Goal: Transaction & Acquisition: Download file/media

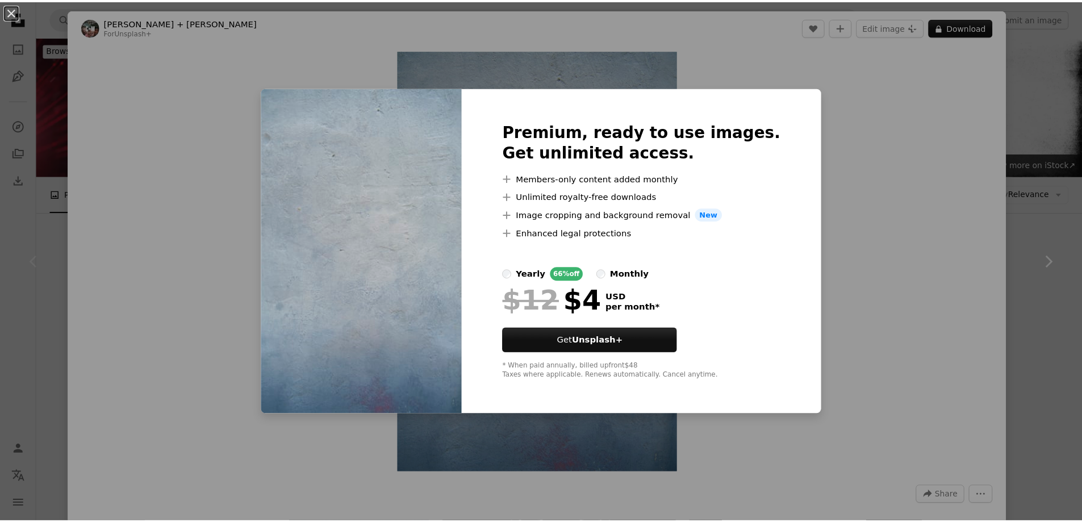
scroll to position [227, 0]
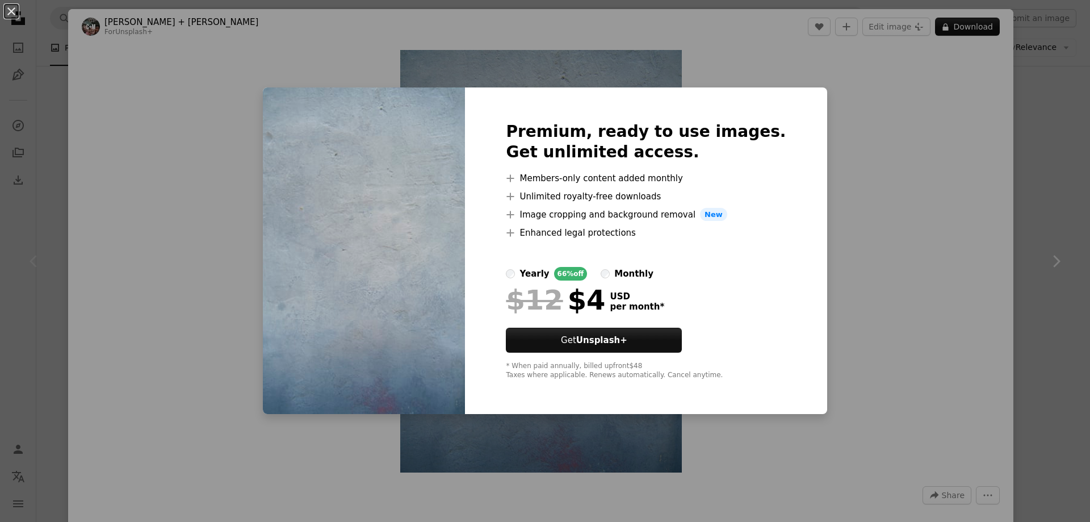
click at [277, 250] on div "An X shape Premium, ready to use images. Get unlimited access. A plus sign Memb…" at bounding box center [545, 261] width 1090 height 522
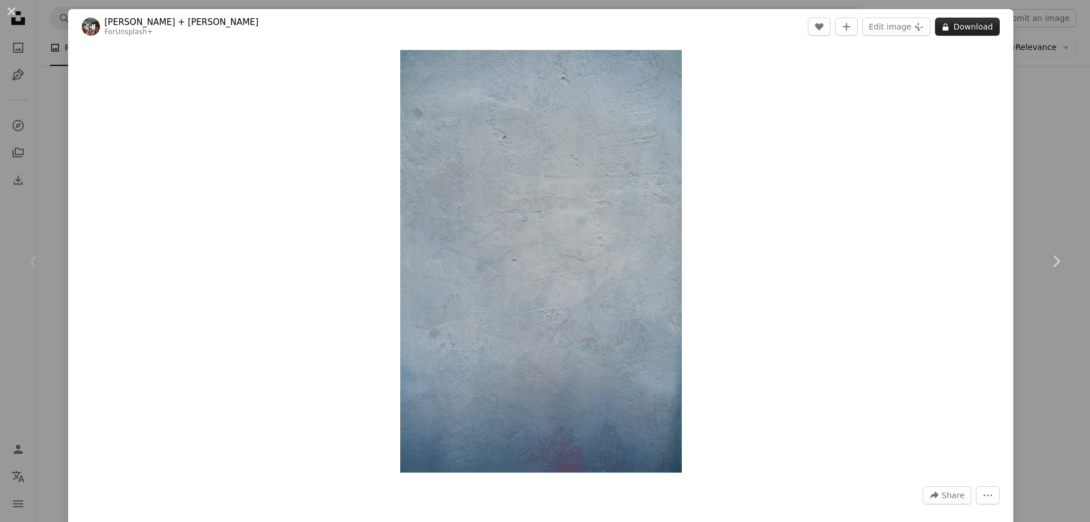
click at [961, 29] on button "A lock Download" at bounding box center [967, 27] width 65 height 18
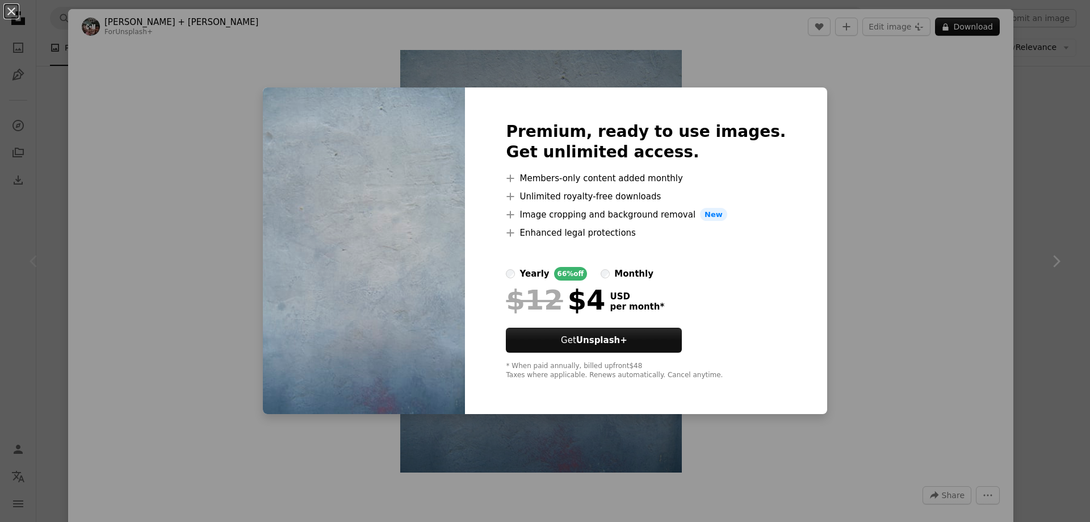
click at [236, 253] on div "An X shape Premium, ready to use images. Get unlimited access. A plus sign Memb…" at bounding box center [545, 261] width 1090 height 522
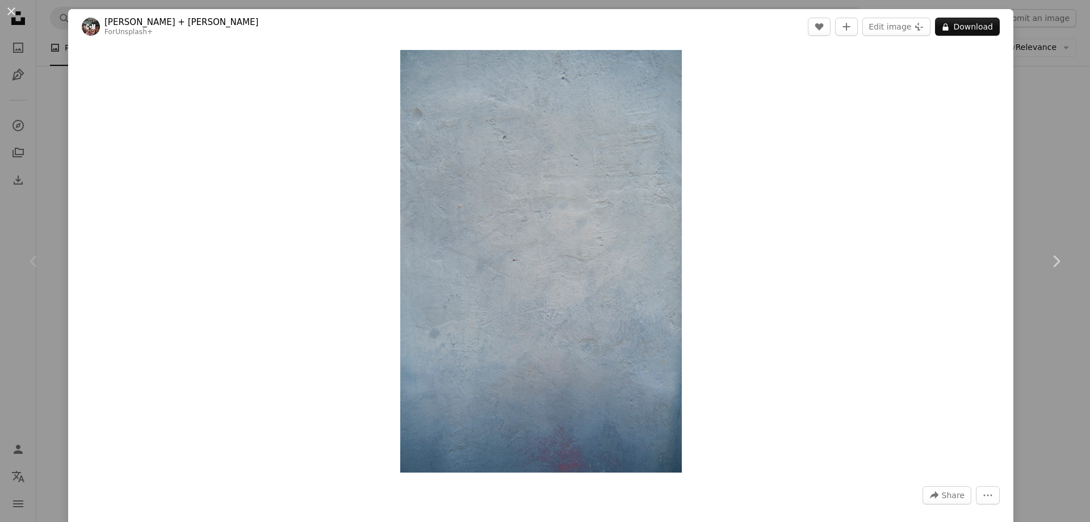
click at [39, 232] on div "Chevron left" at bounding box center [34, 261] width 68 height 109
click at [10, 13] on button "An X shape" at bounding box center [12, 12] width 14 height 14
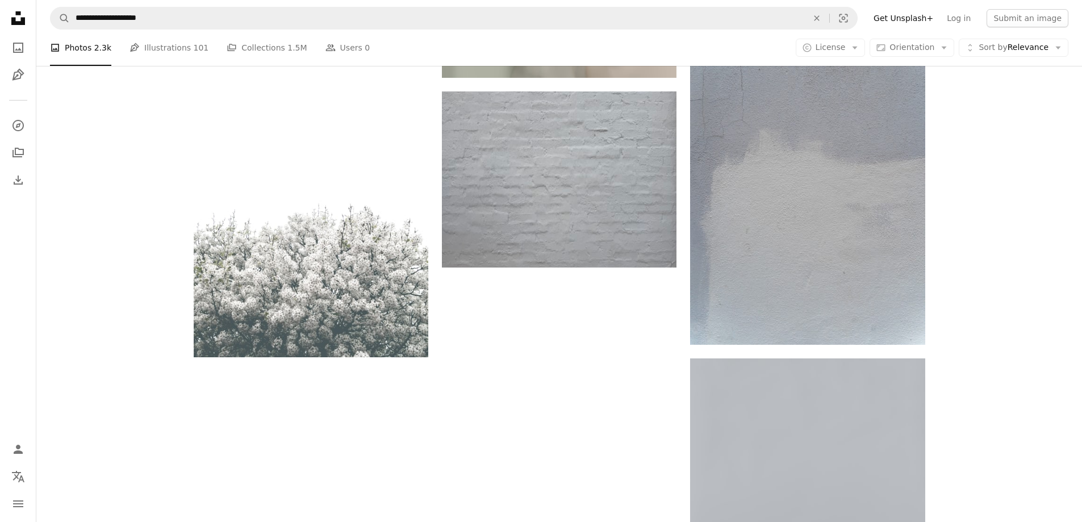
scroll to position [1817, 0]
